Goal: Navigation & Orientation: Find specific page/section

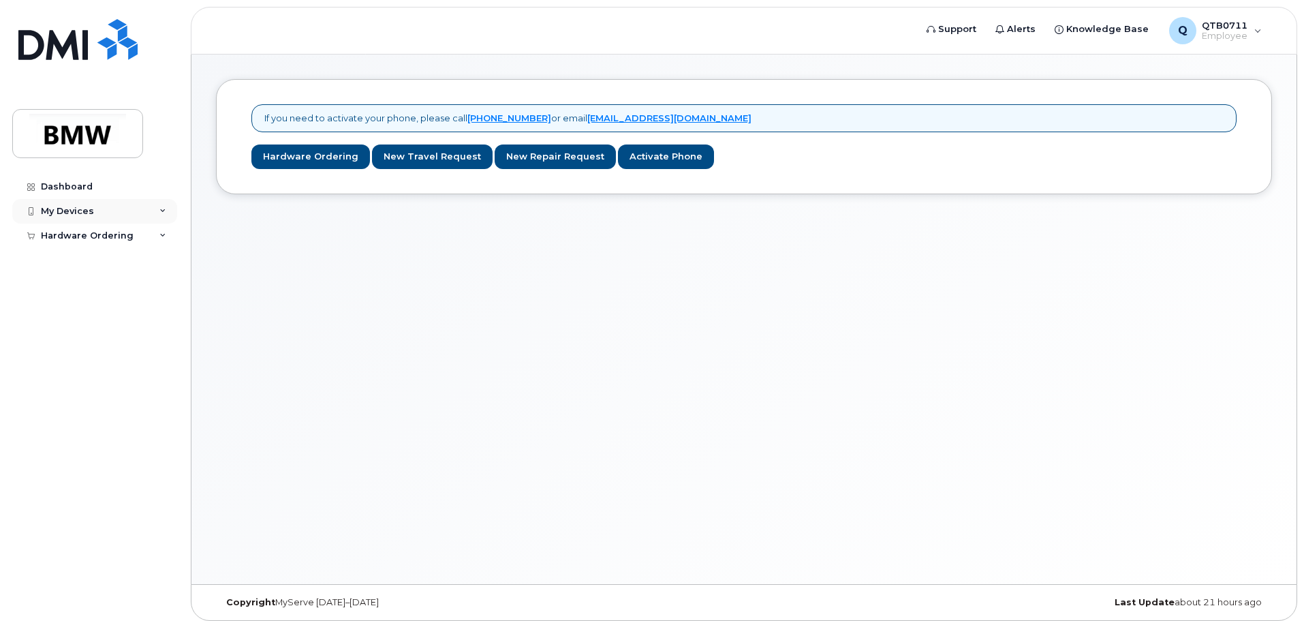
click at [120, 217] on div "My Devices" at bounding box center [94, 211] width 165 height 25
click at [159, 204] on div "My Devices" at bounding box center [94, 211] width 165 height 25
click at [287, 157] on link "Hardware Ordering" at bounding box center [310, 156] width 119 height 25
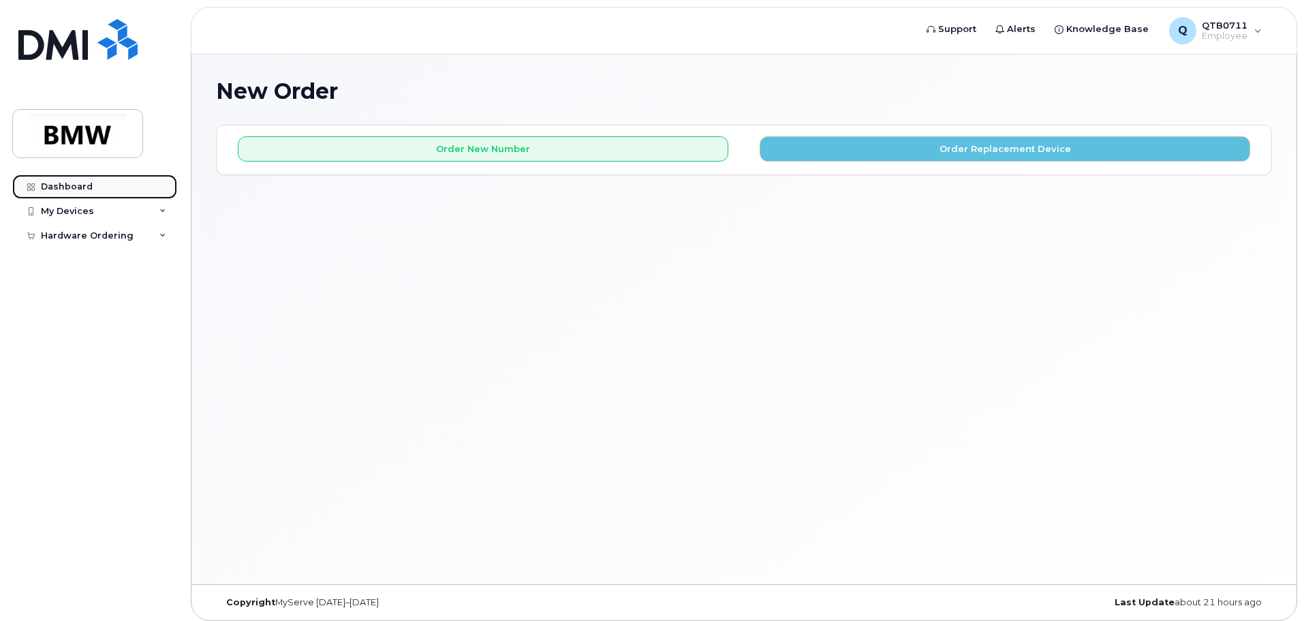
click at [92, 196] on link "Dashboard" at bounding box center [94, 186] width 165 height 25
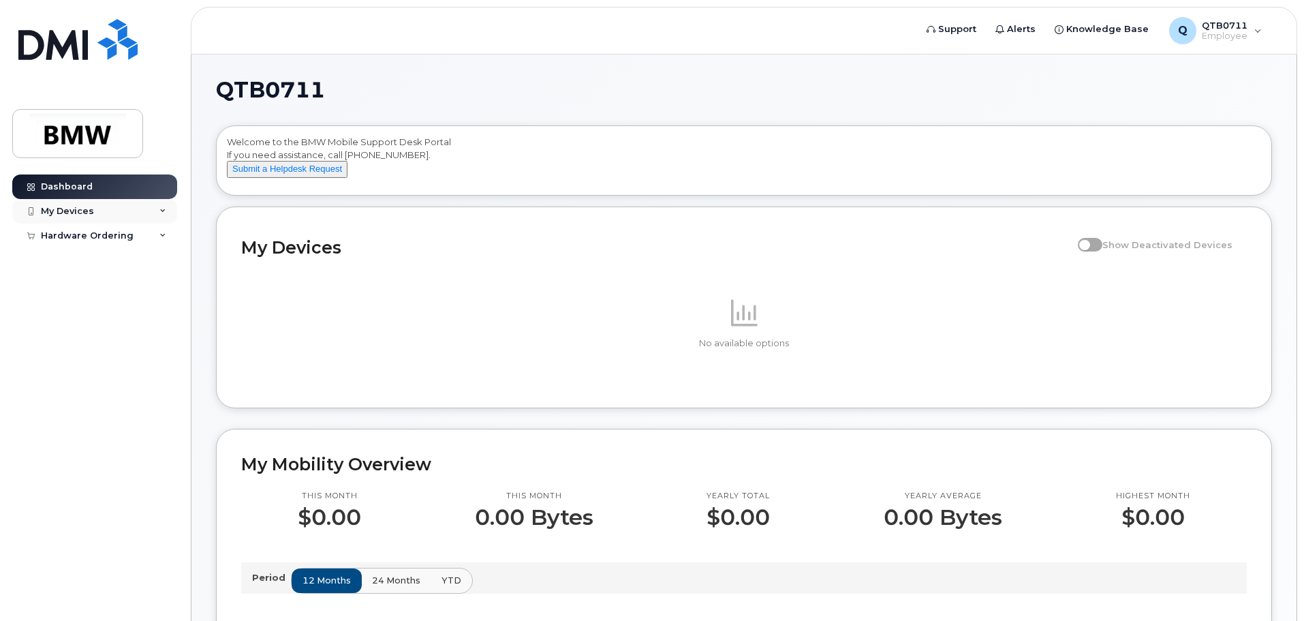
click at [70, 209] on div "My Devices" at bounding box center [67, 211] width 53 height 11
click at [149, 210] on div "My Devices" at bounding box center [94, 211] width 165 height 25
click at [106, 211] on div "My Devices" at bounding box center [94, 211] width 165 height 25
click at [123, 169] on div "Dashboard My Devices Add Device Hardware Ordering My Orders New Order" at bounding box center [92, 310] width 185 height 621
click at [89, 211] on div "My Devices" at bounding box center [67, 211] width 53 height 11
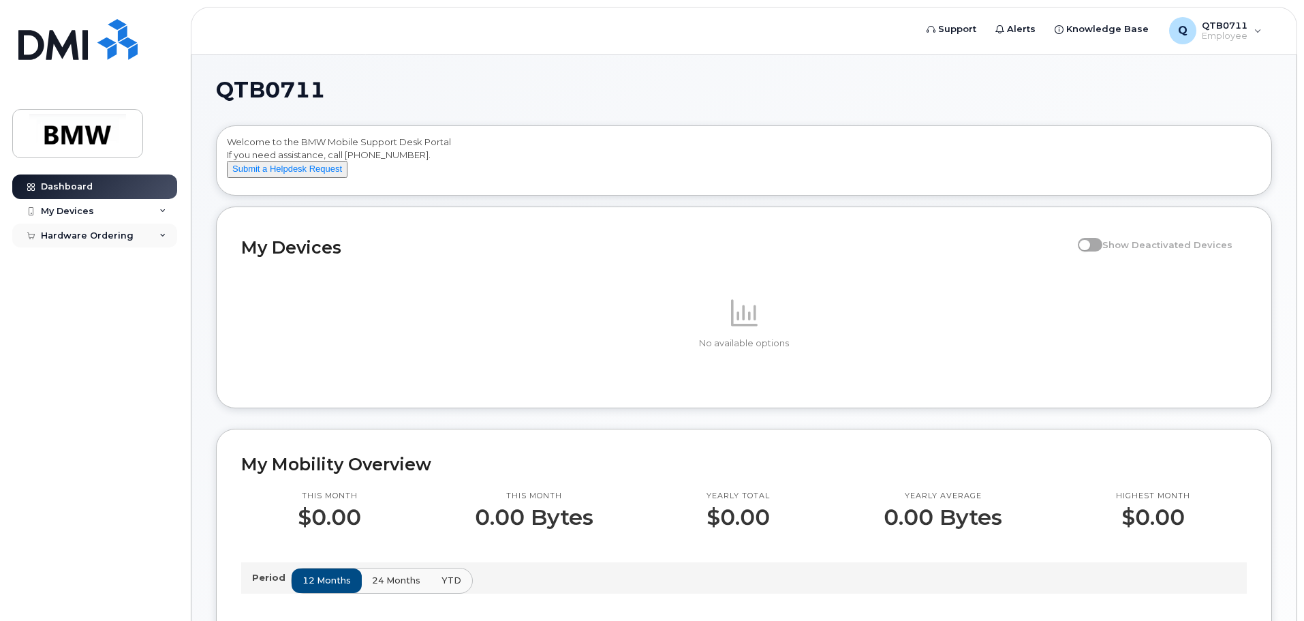
click at [146, 247] on div "Hardware Ordering" at bounding box center [94, 235] width 165 height 25
click at [146, 246] on div "Hardware Ordering" at bounding box center [94, 235] width 165 height 25
click at [73, 264] on div "My Orders" at bounding box center [71, 260] width 49 height 12
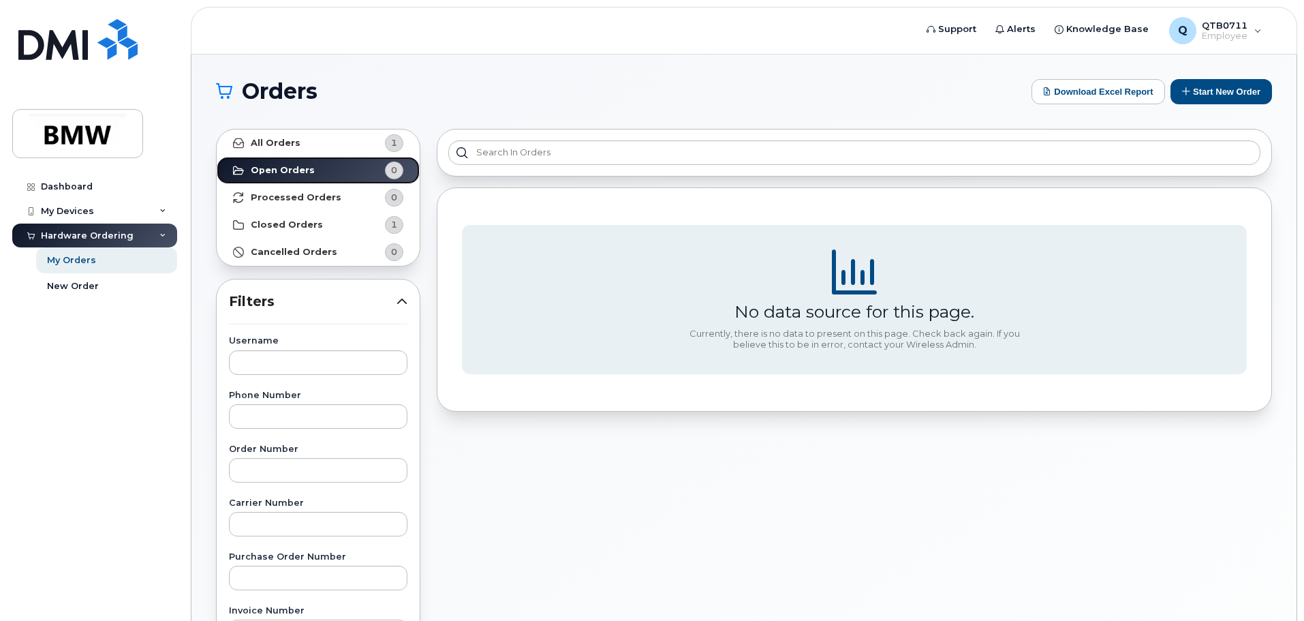
click at [249, 181] on link "Open Orders 0" at bounding box center [318, 170] width 203 height 27
click at [315, 221] on strong "Closed Orders" at bounding box center [287, 224] width 72 height 11
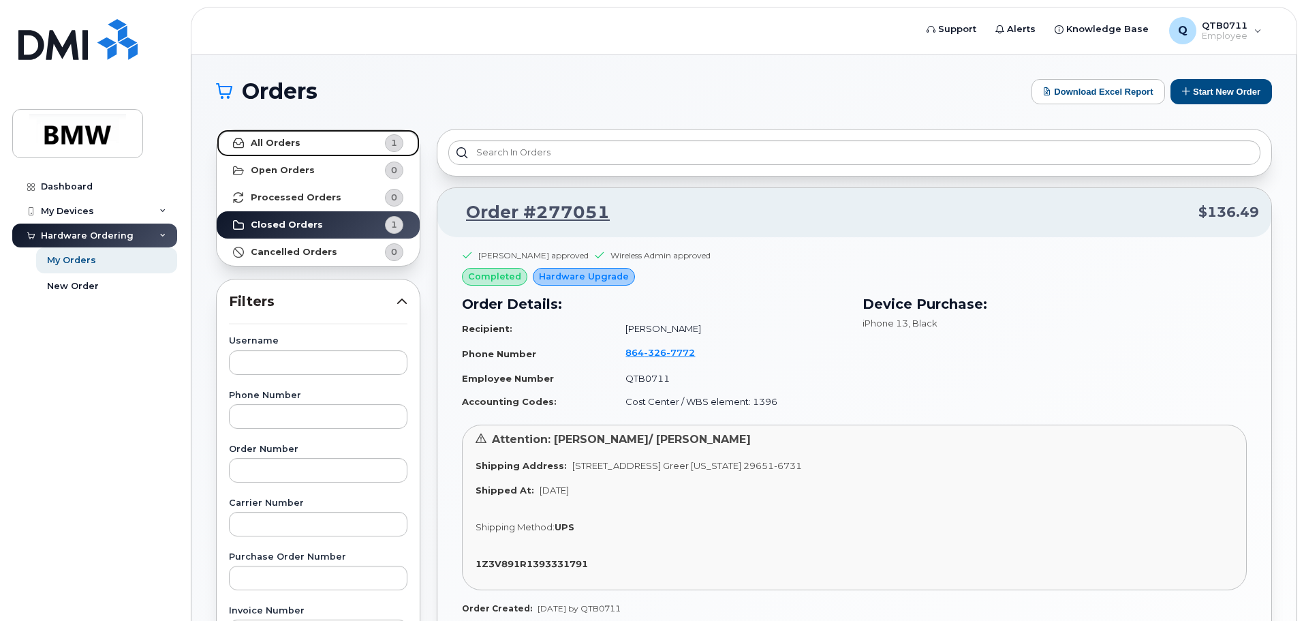
click at [305, 137] on link "All Orders 1" at bounding box center [318, 142] width 203 height 27
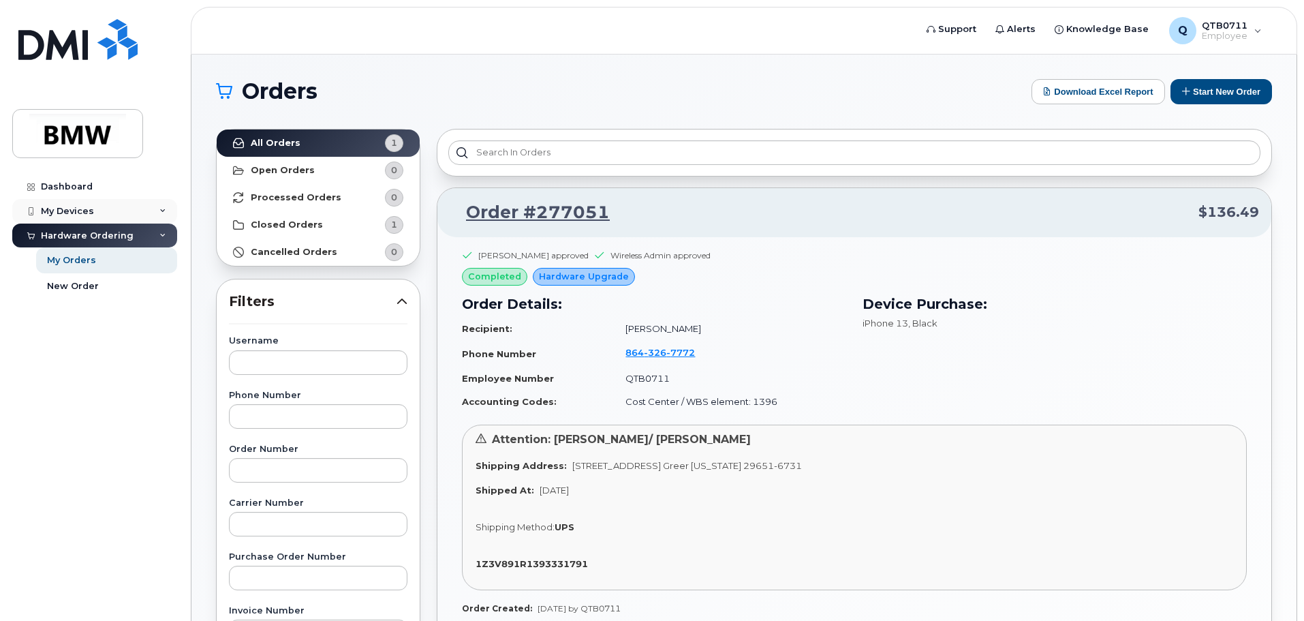
click at [84, 213] on div "My Devices" at bounding box center [67, 211] width 53 height 11
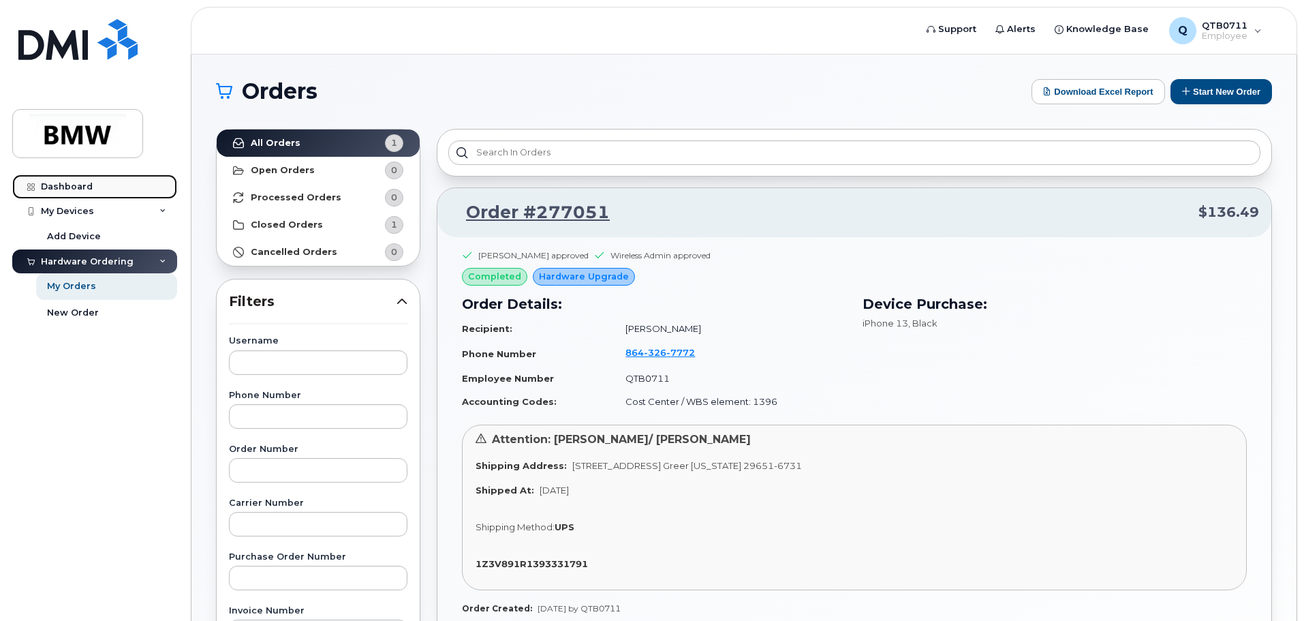
click at [91, 191] on link "Dashboard" at bounding box center [94, 186] width 165 height 25
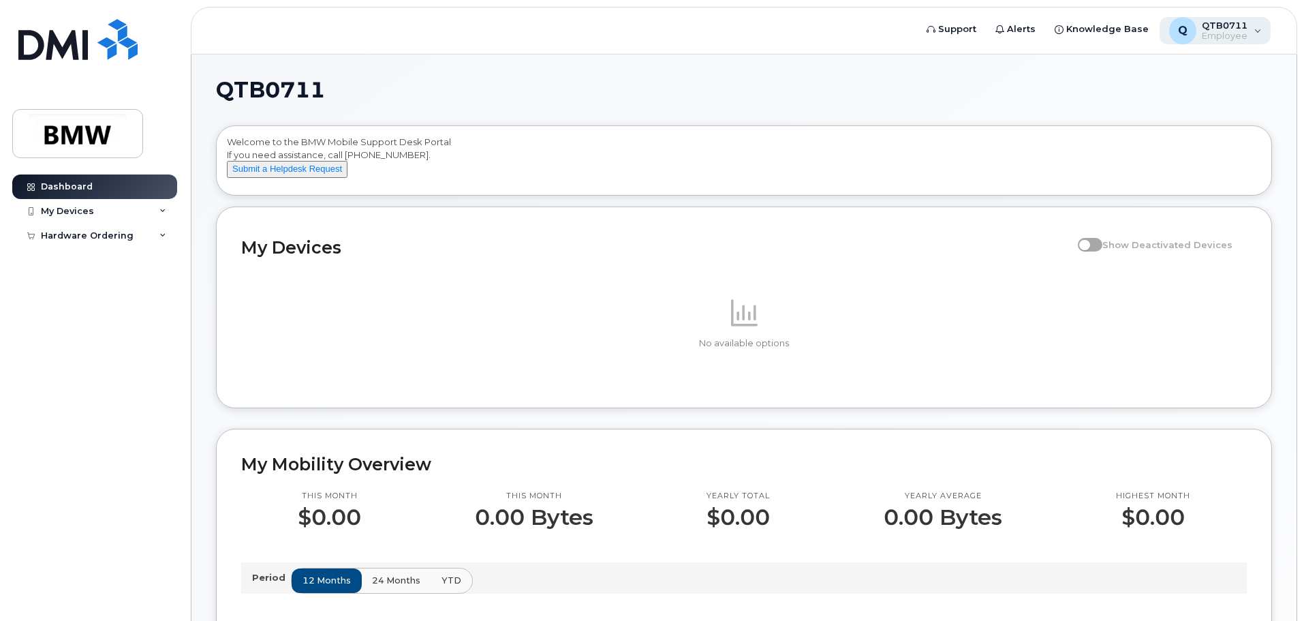
click at [1255, 32] on div "Q QTB0711 Employee" at bounding box center [1216, 30] width 112 height 27
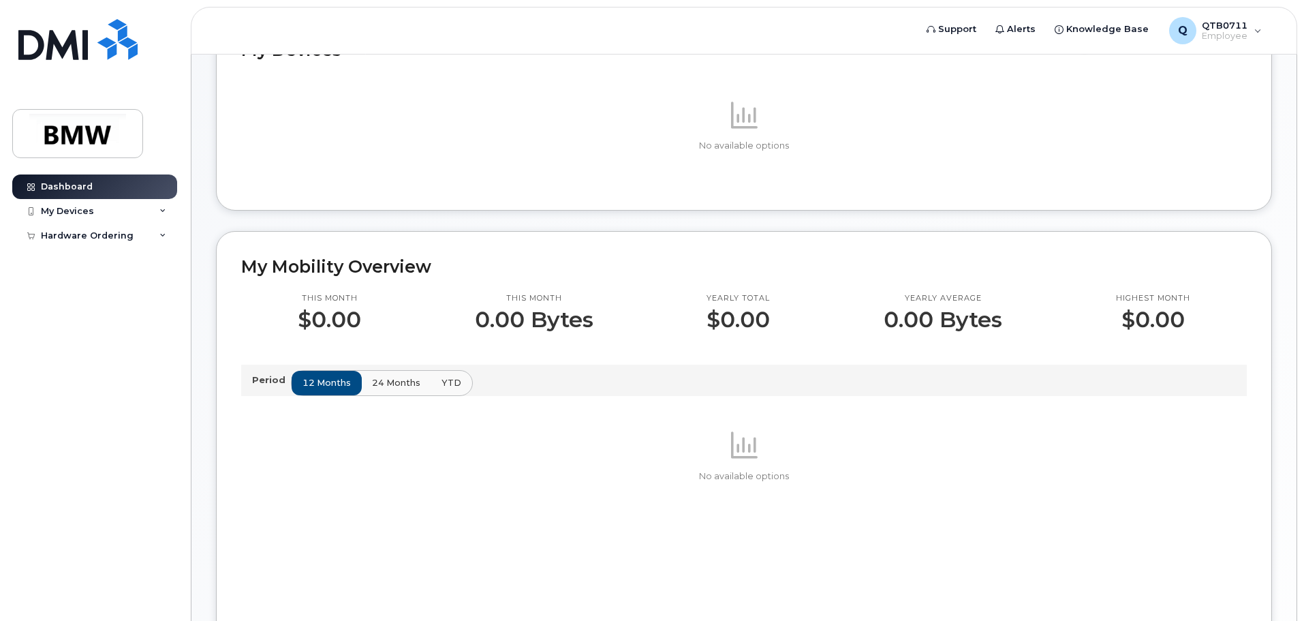
scroll to position [136, 0]
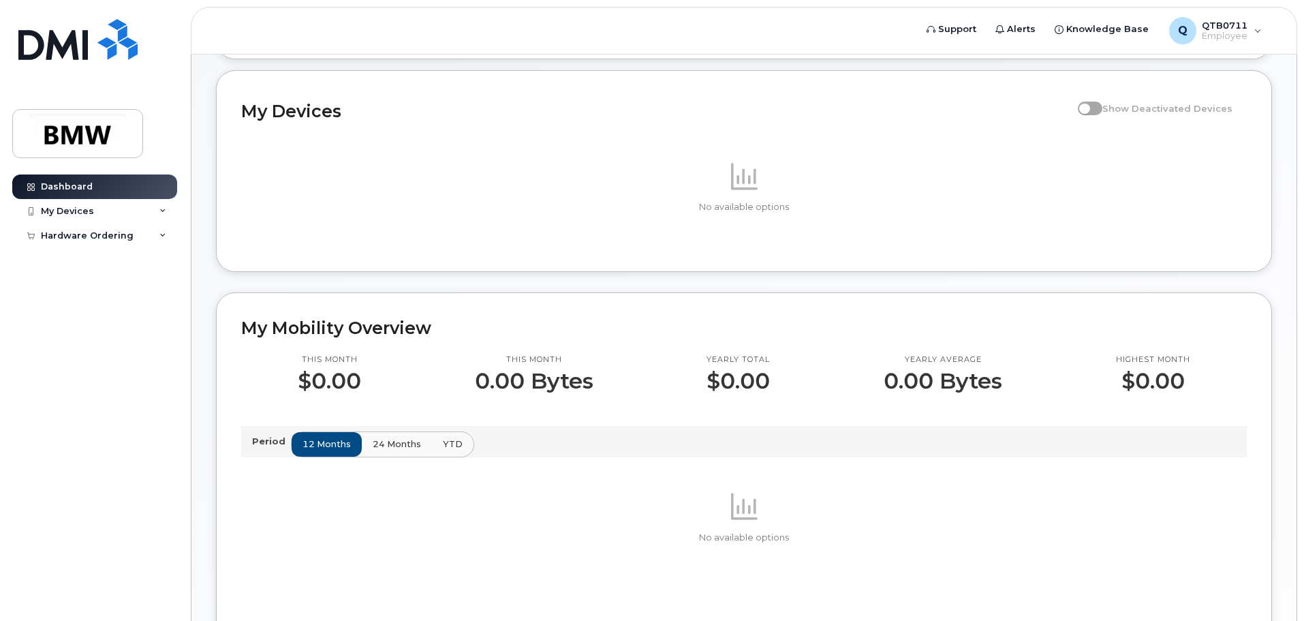
click at [402, 450] on span "24 months" at bounding box center [397, 443] width 48 height 13
click at [428, 454] on div "12 months 24 months YTD" at bounding box center [382, 444] width 182 height 26
click at [443, 450] on span "YTD" at bounding box center [452, 443] width 20 height 13
click at [307, 450] on span "12 months" at bounding box center [327, 443] width 48 height 13
click at [122, 189] on link "Dashboard" at bounding box center [94, 186] width 165 height 25
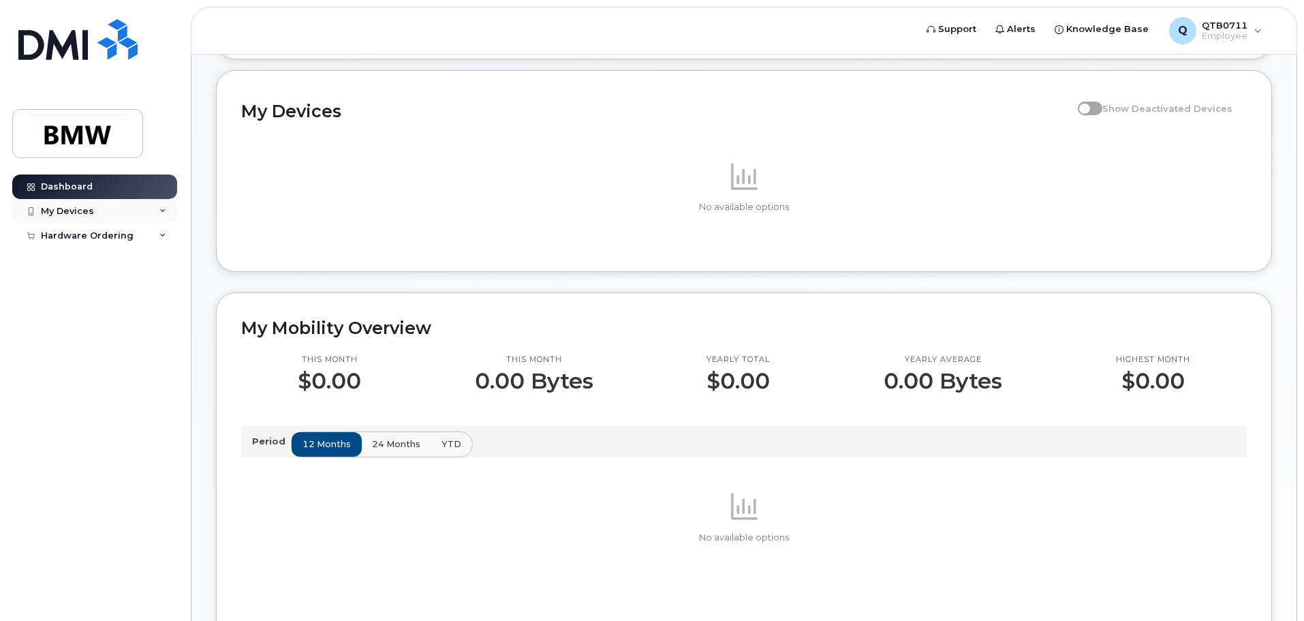
click at [143, 211] on div "My Devices" at bounding box center [94, 211] width 165 height 25
